Goal: Communication & Community: Ask a question

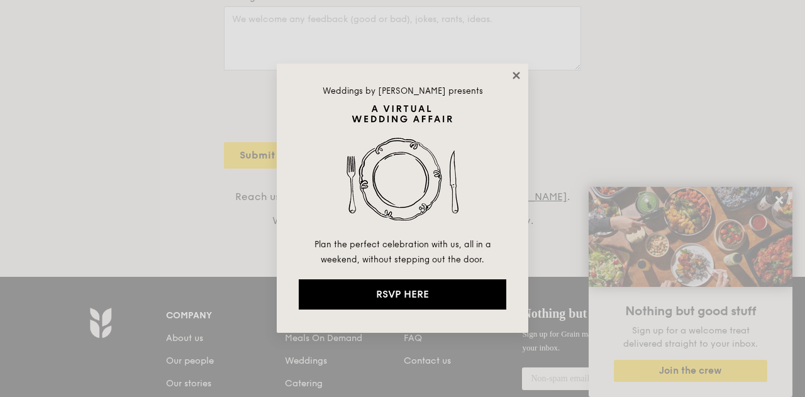
click at [516, 74] on icon at bounding box center [516, 75] width 11 height 11
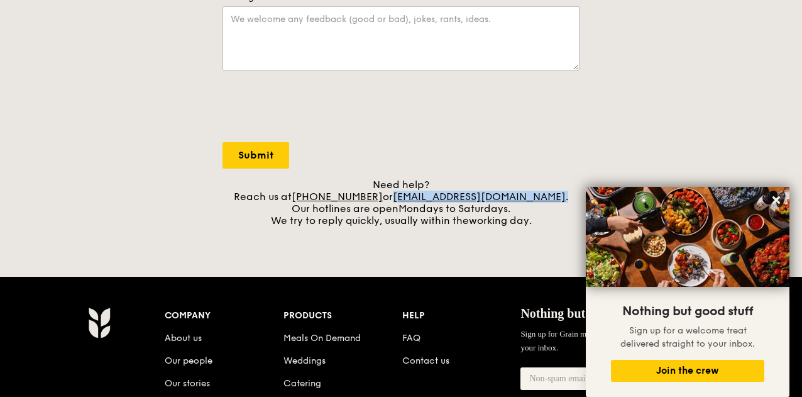
drag, startPoint x: 536, startPoint y: 206, endPoint x: 412, endPoint y: 208, distance: 123.3
click at [412, 208] on div "Need help? Reach us at [PHONE_NUMBER] or [EMAIL_ADDRESS][DOMAIN_NAME] . Our hot…" at bounding box center [401, 203] width 357 height 48
copy div "[EMAIL_ADDRESS][DOMAIN_NAME] ."
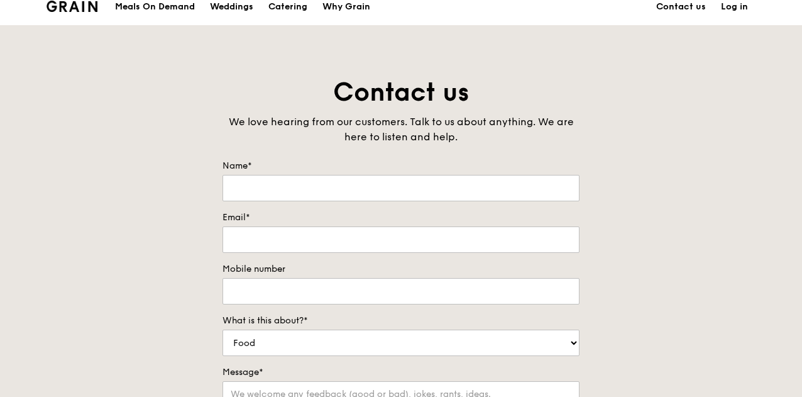
scroll to position [63, 0]
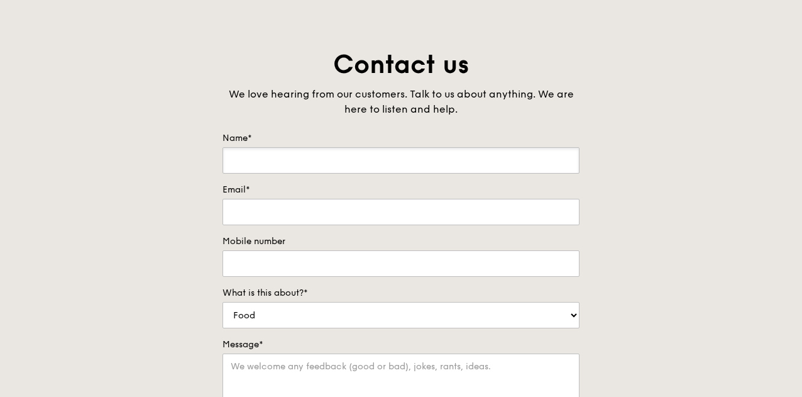
click at [317, 172] on input "Name*" at bounding box center [401, 160] width 357 height 26
type input "harry khaw"
type input "harry.khaw@datasite.com"
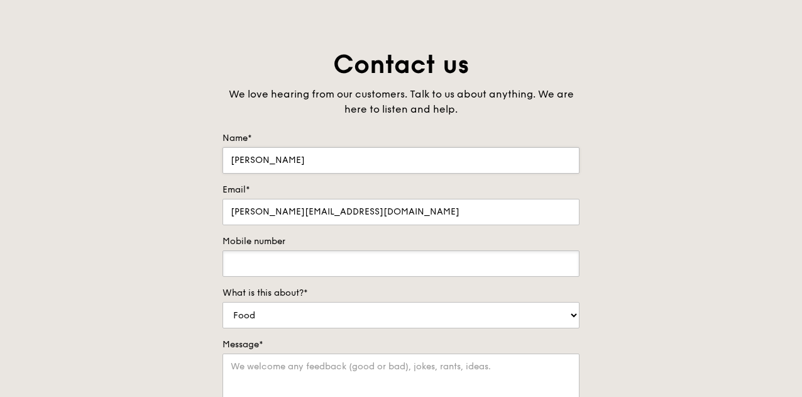
type input "93622802"
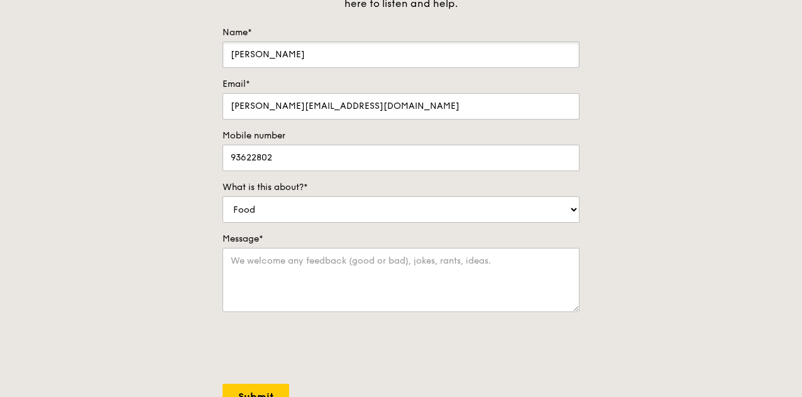
scroll to position [314, 0]
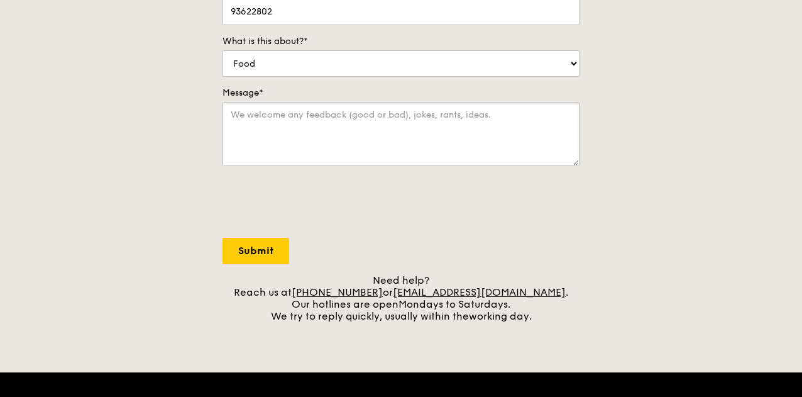
click at [338, 154] on textarea "Message*" at bounding box center [401, 134] width 357 height 64
paste textarea "Hi there, Hope you're doing well! We’re hosting a lunch at our client’s office …"
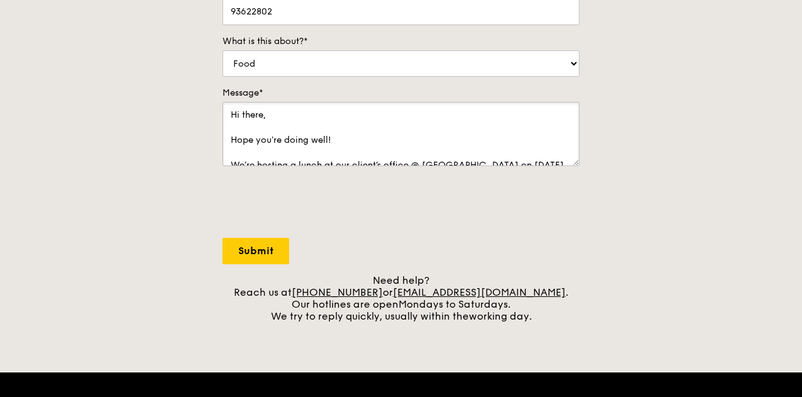
scroll to position [131, 0]
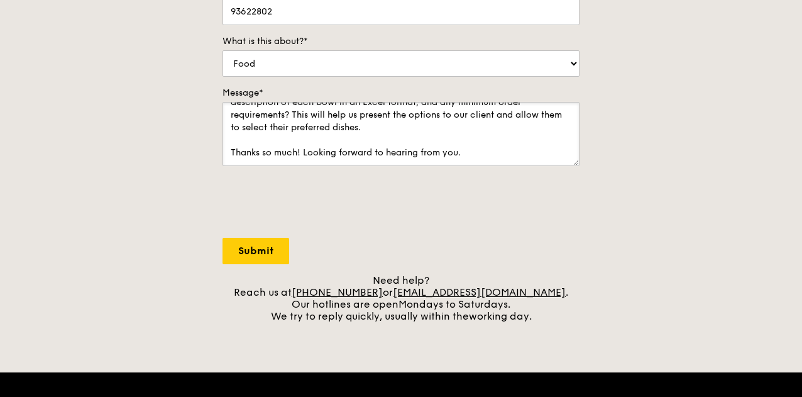
type textarea "Hi there, Hope you're doing well! We’re hosting a lunch at our client’s office …"
drag, startPoint x: 258, startPoint y: 263, endPoint x: 264, endPoint y: 266, distance: 6.8
click at [259, 263] on input "Submit" at bounding box center [256, 251] width 67 height 26
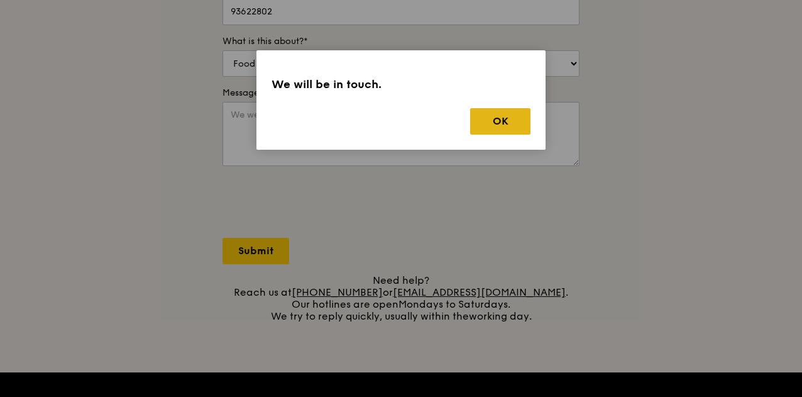
scroll to position [0, 0]
click at [485, 125] on button "OK" at bounding box center [500, 121] width 60 height 26
